Goal: Task Accomplishment & Management: Use online tool/utility

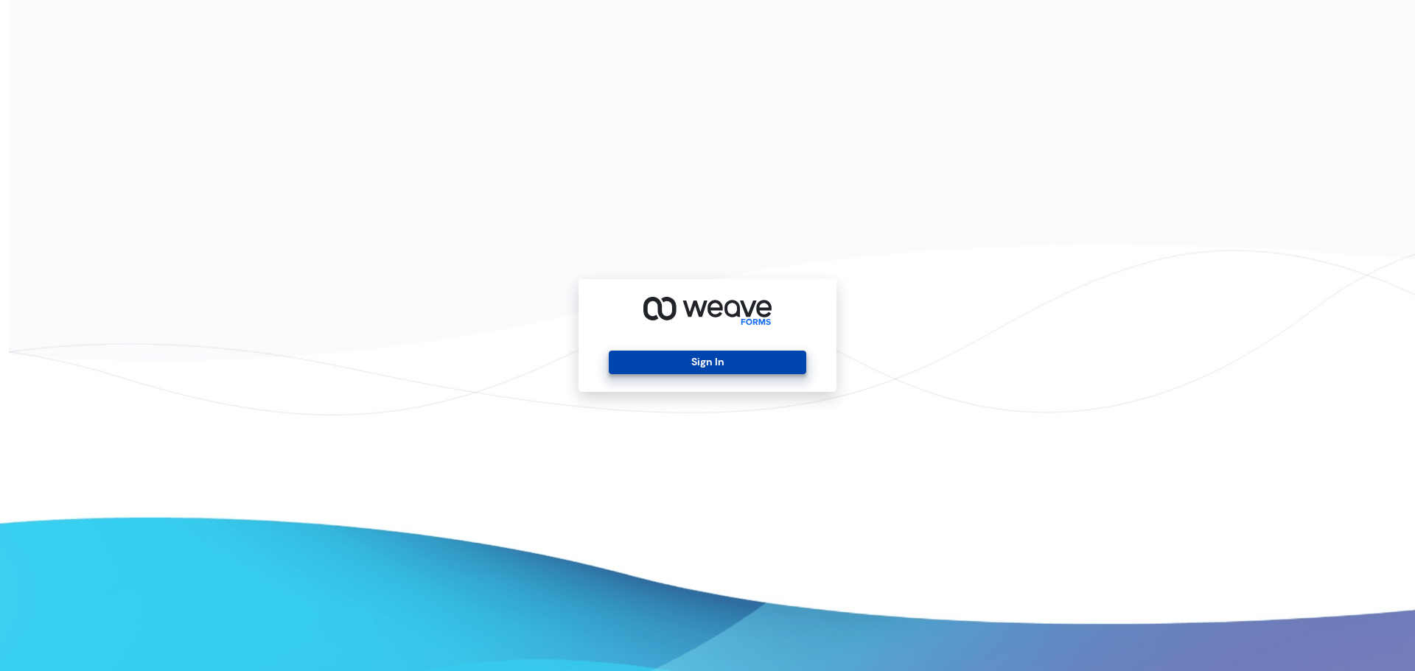
click at [715, 353] on button "Sign In" at bounding box center [707, 363] width 197 height 24
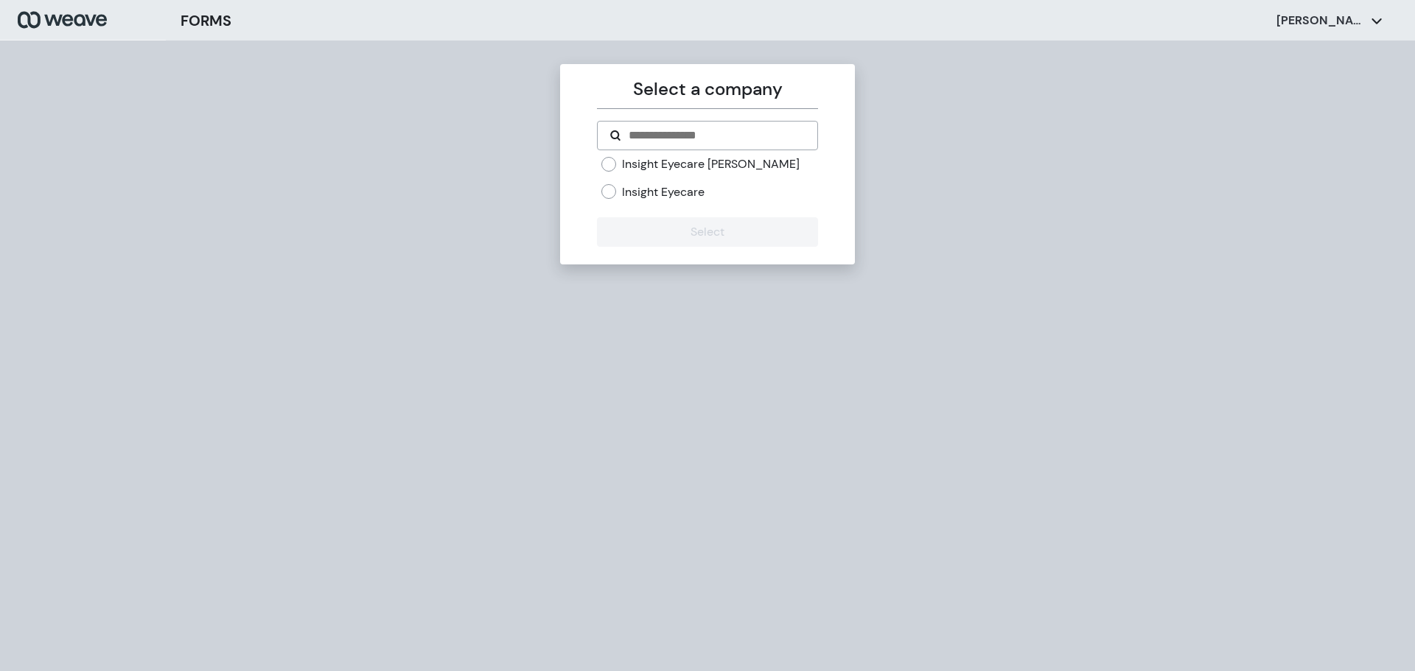
click at [621, 195] on div "Insight Eyecare" at bounding box center [709, 192] width 216 height 16
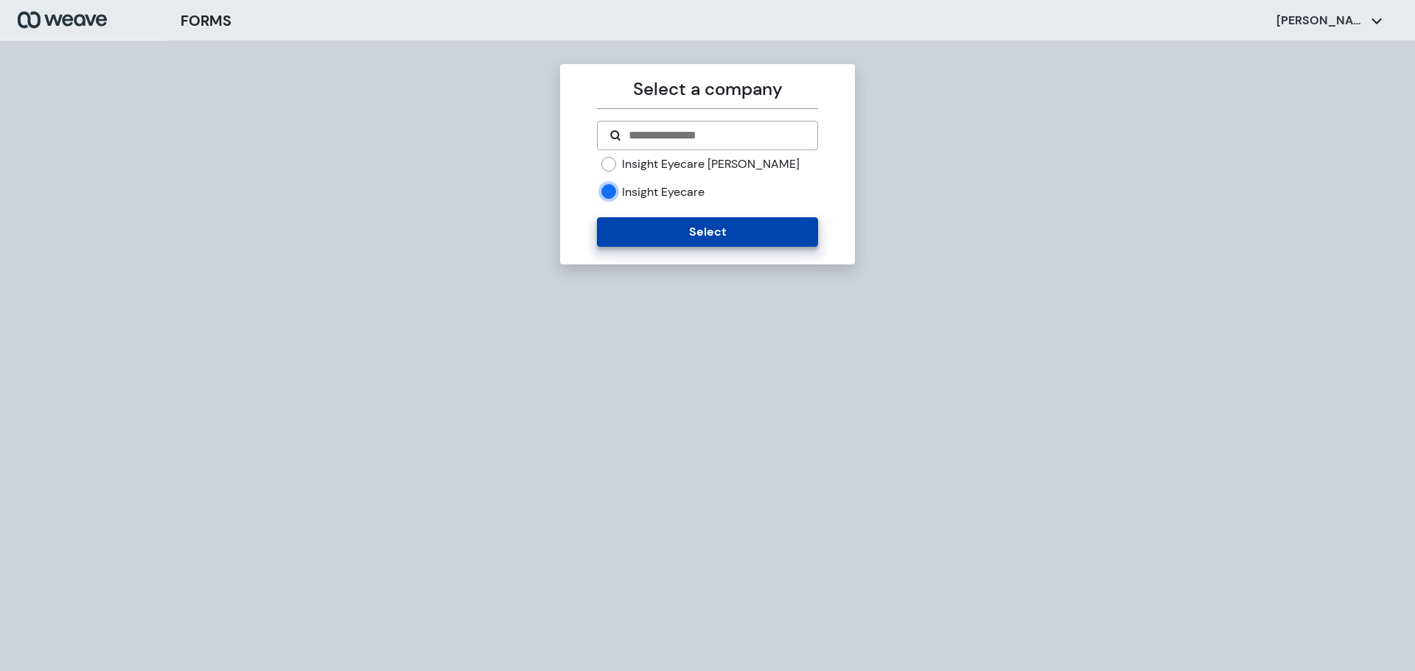
click at [646, 237] on button "Select" at bounding box center [707, 231] width 220 height 29
